Goal: Task Accomplishment & Management: Use online tool/utility

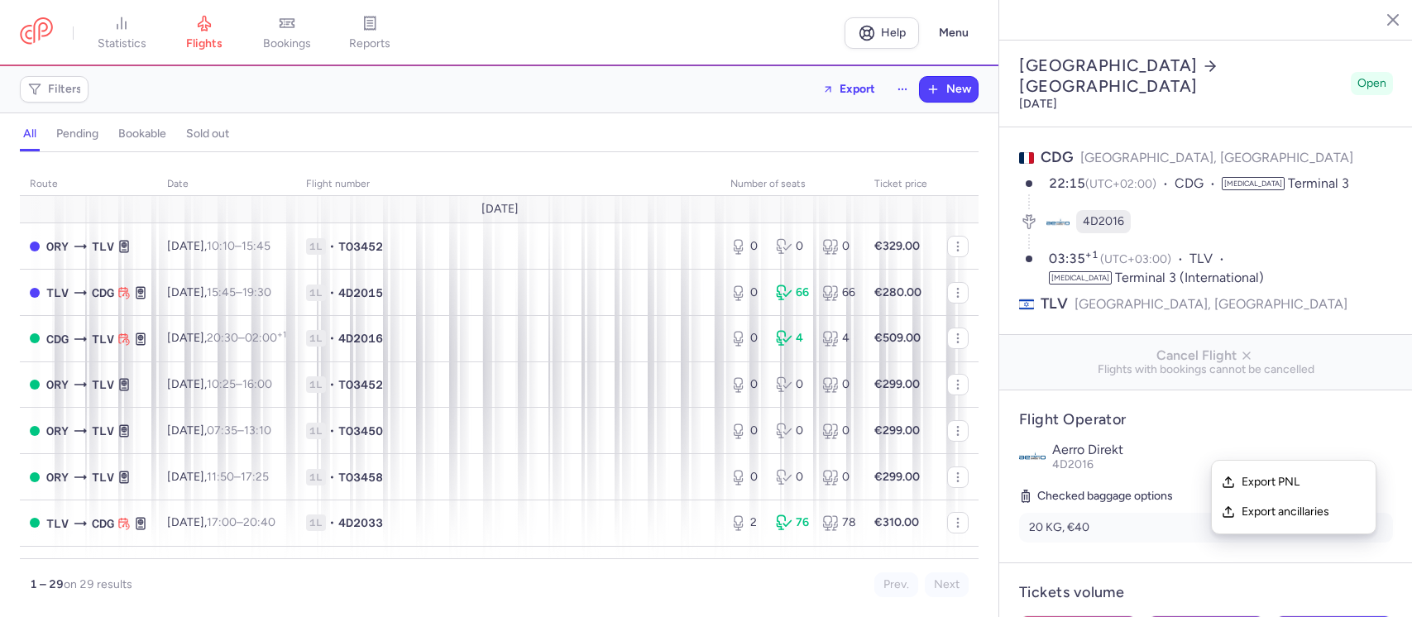
select select "hours"
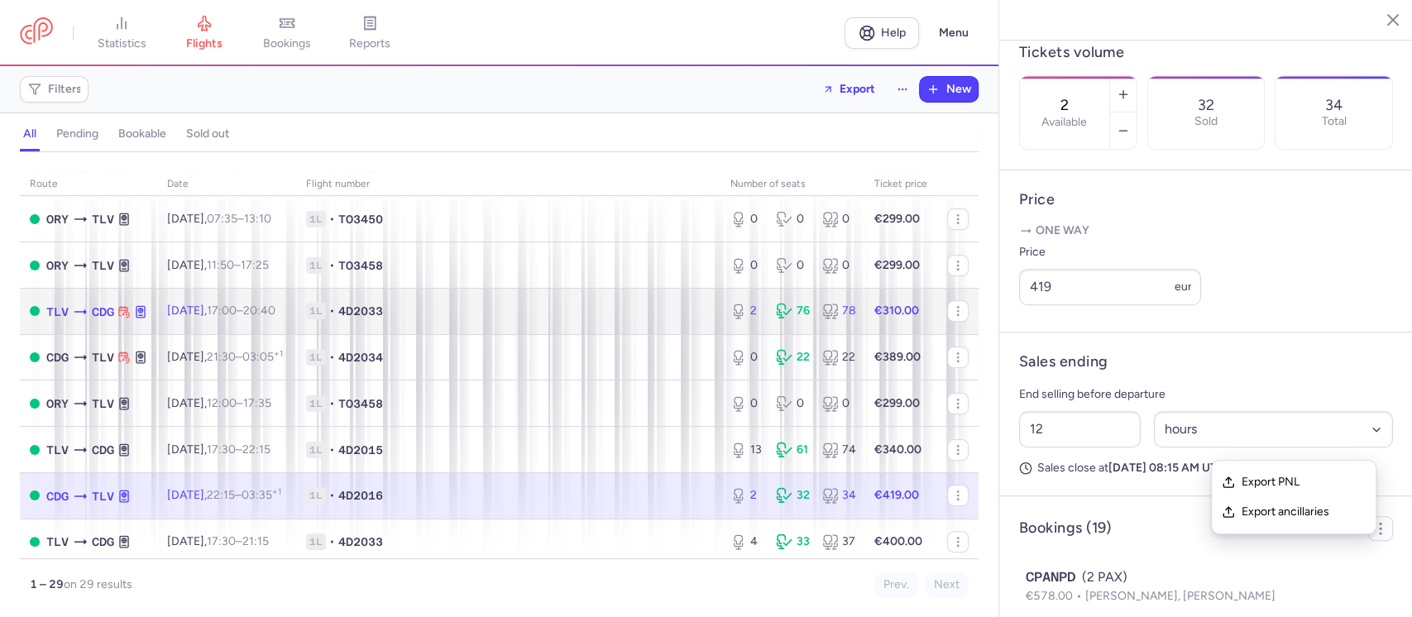
click at [241, 318] on td "[DATE] 17:00 – 20:40 +0" at bounding box center [226, 311] width 139 height 46
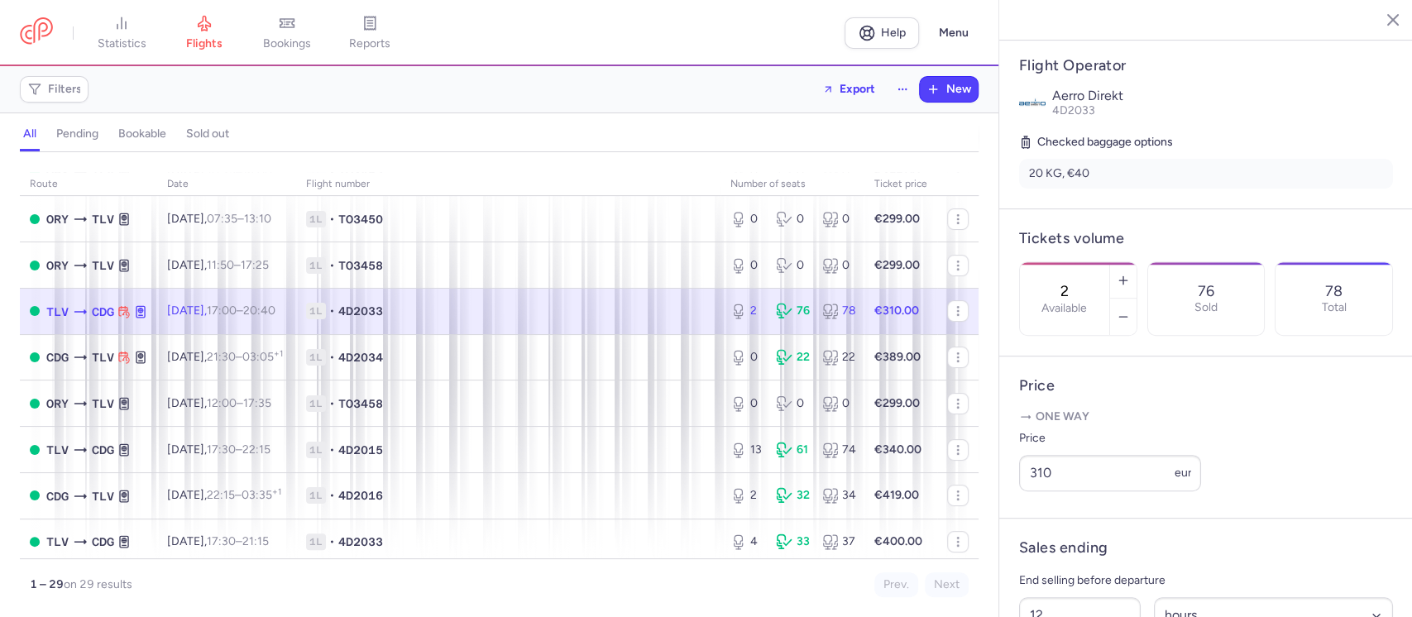
scroll to position [337, 0]
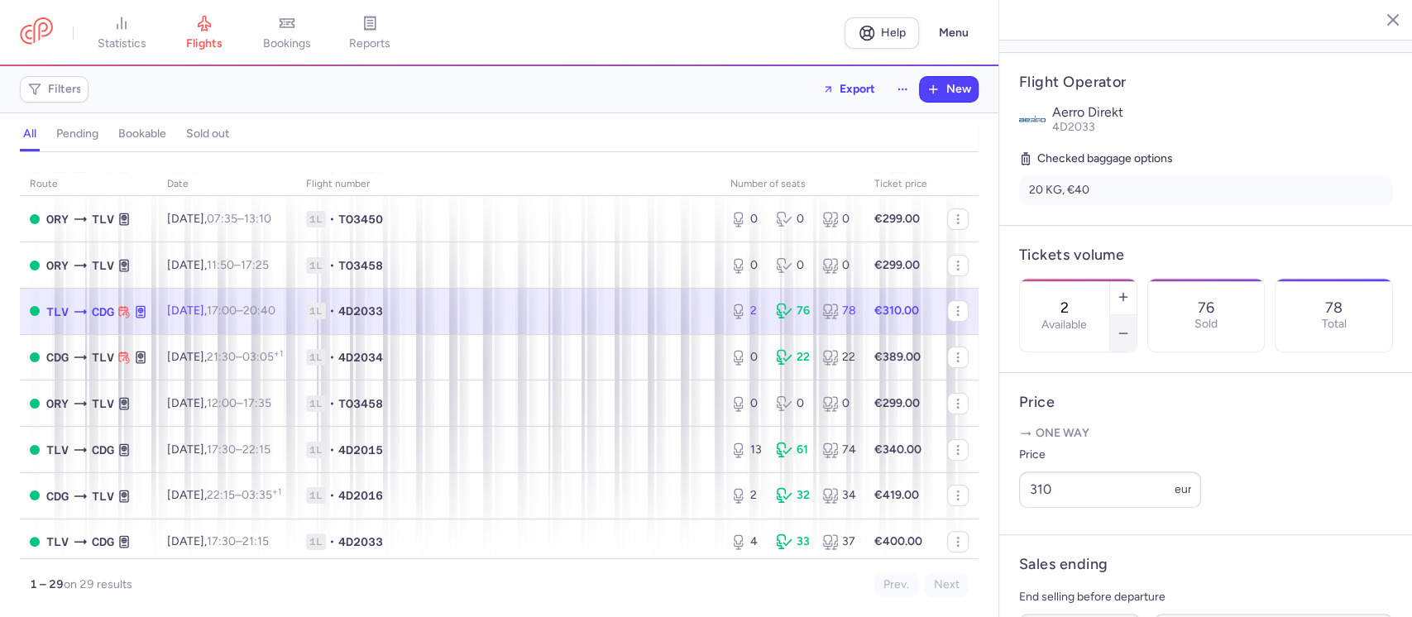
click at [1130, 327] on icon "button" at bounding box center [1122, 333] width 13 height 13
type input "0"
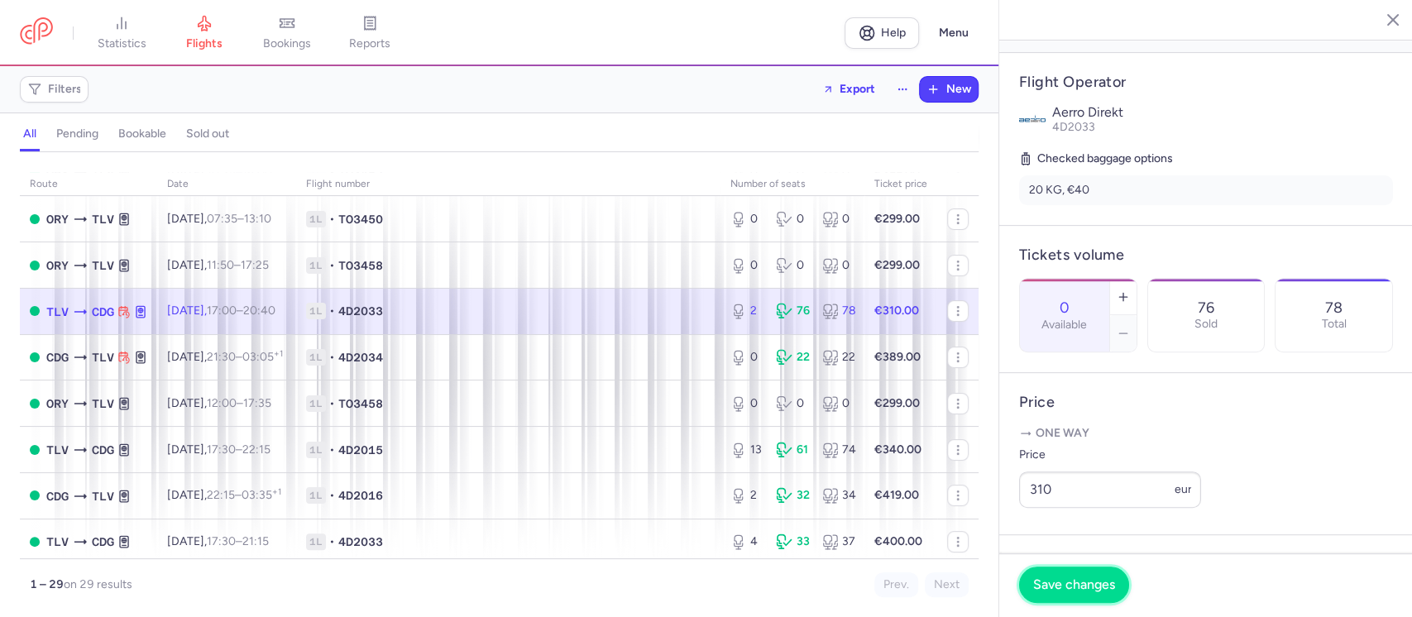
click at [1053, 592] on button "Save changes" at bounding box center [1074, 584] width 110 height 36
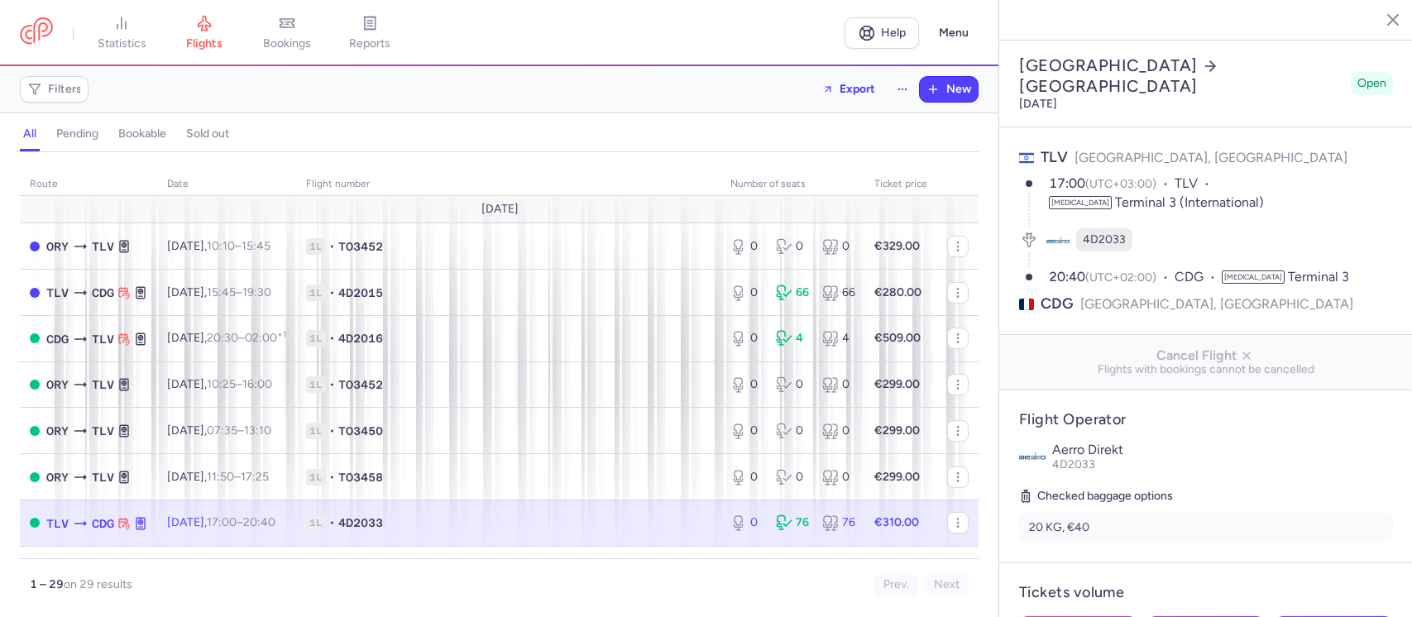
select select "hours"
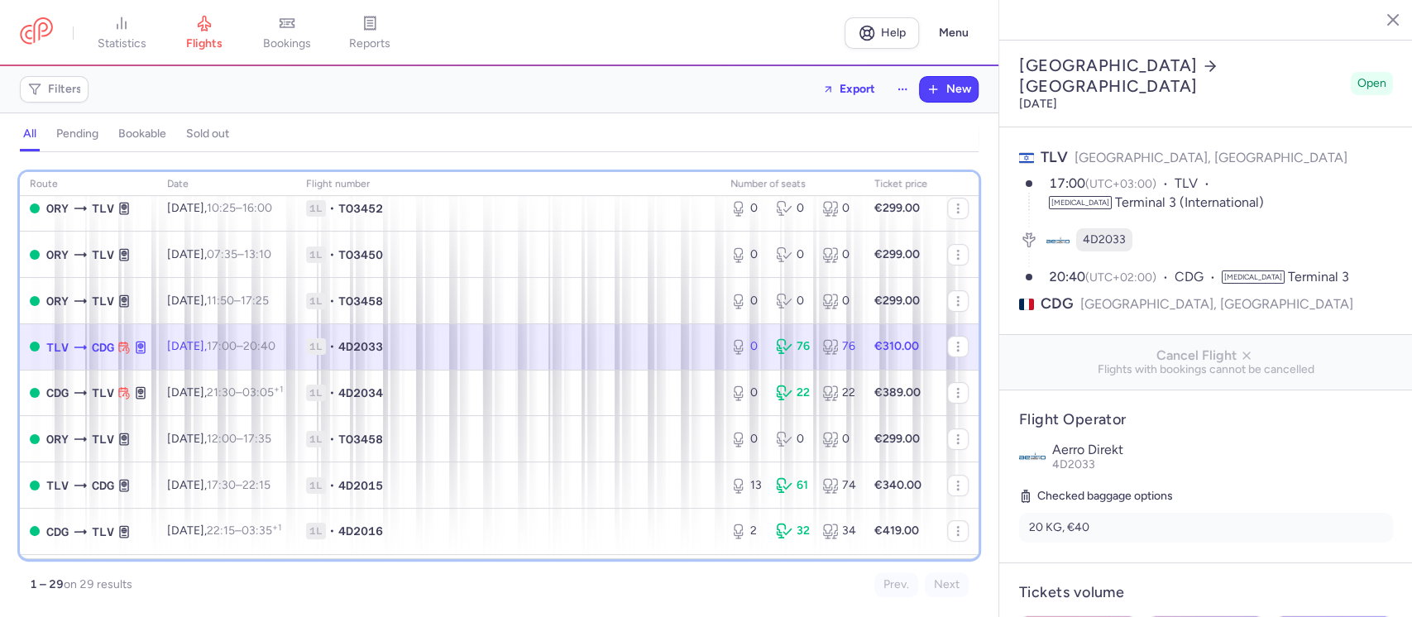
scroll to position [220, 0]
